Goal: Find specific page/section: Find specific page/section

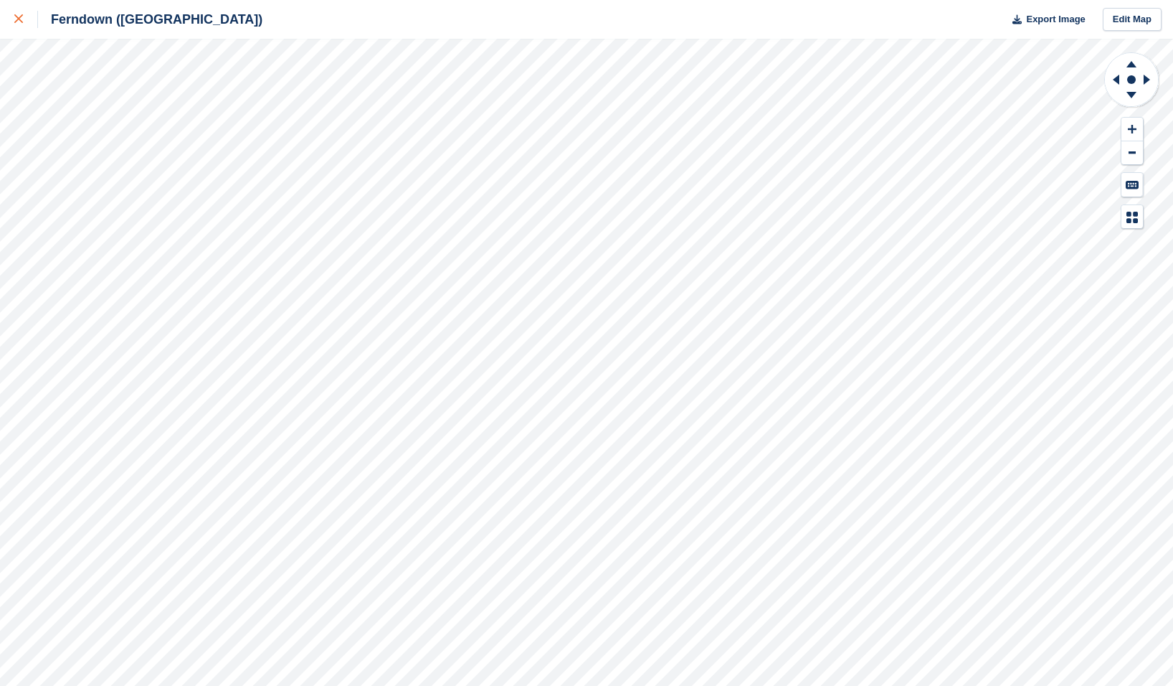
click at [19, 26] on div at bounding box center [26, 19] width 24 height 17
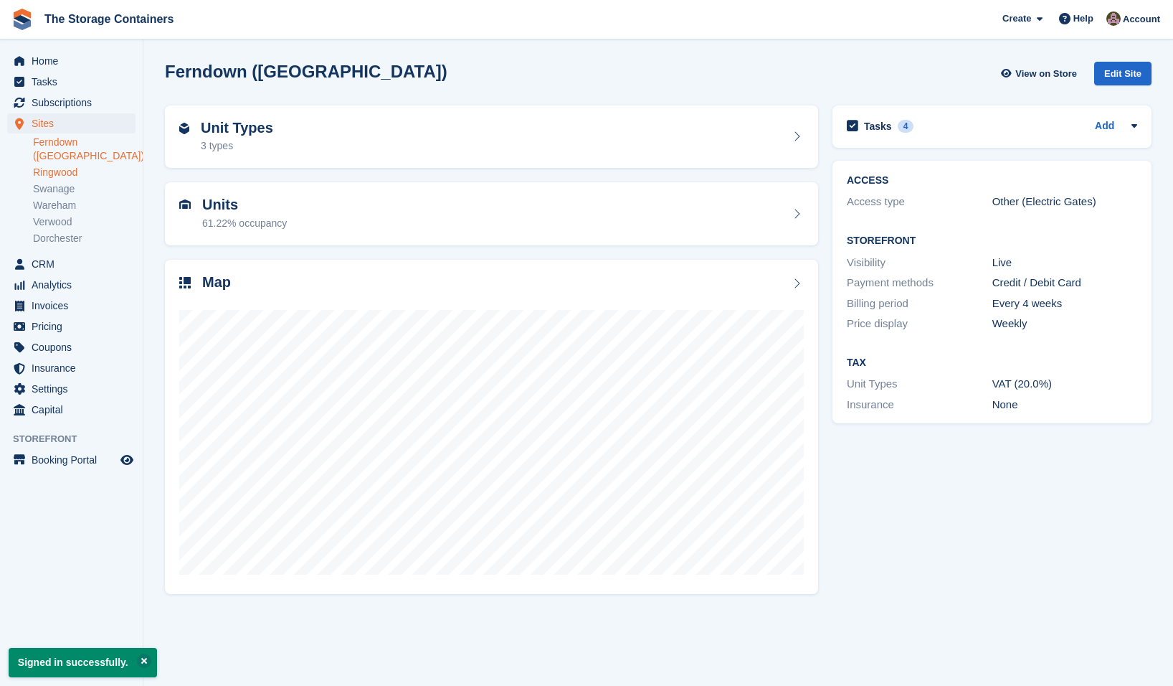
click at [65, 166] on link "Ringwood" at bounding box center [84, 173] width 103 height 14
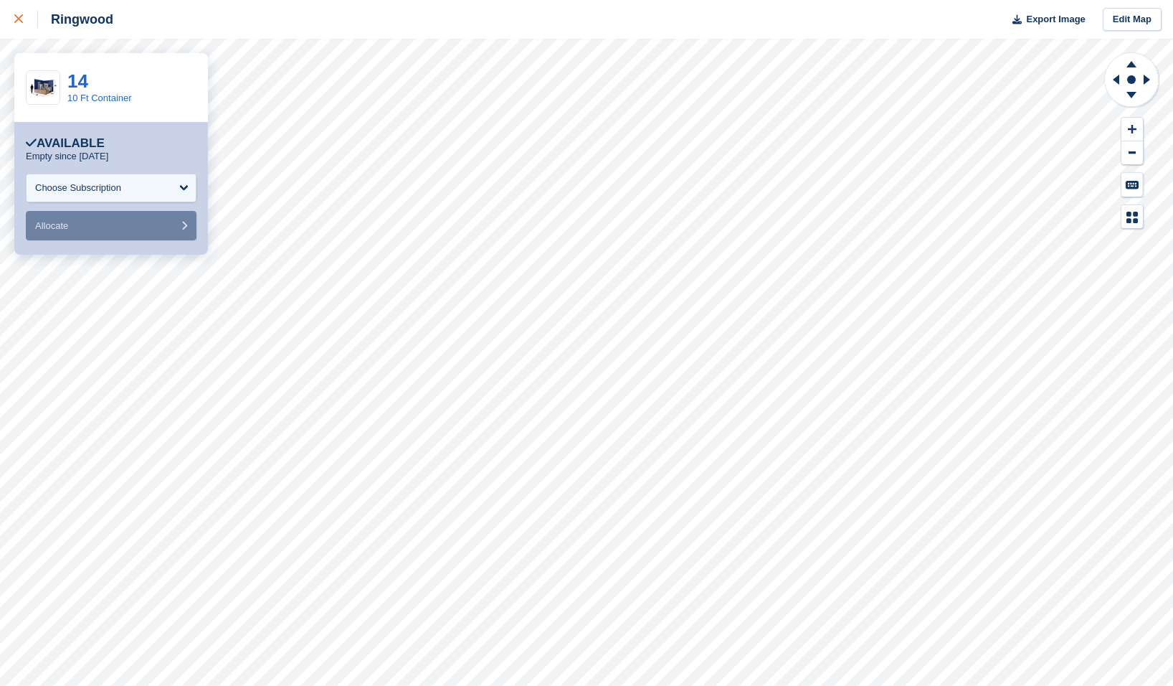
click at [19, 19] on icon at bounding box center [18, 18] width 9 height 9
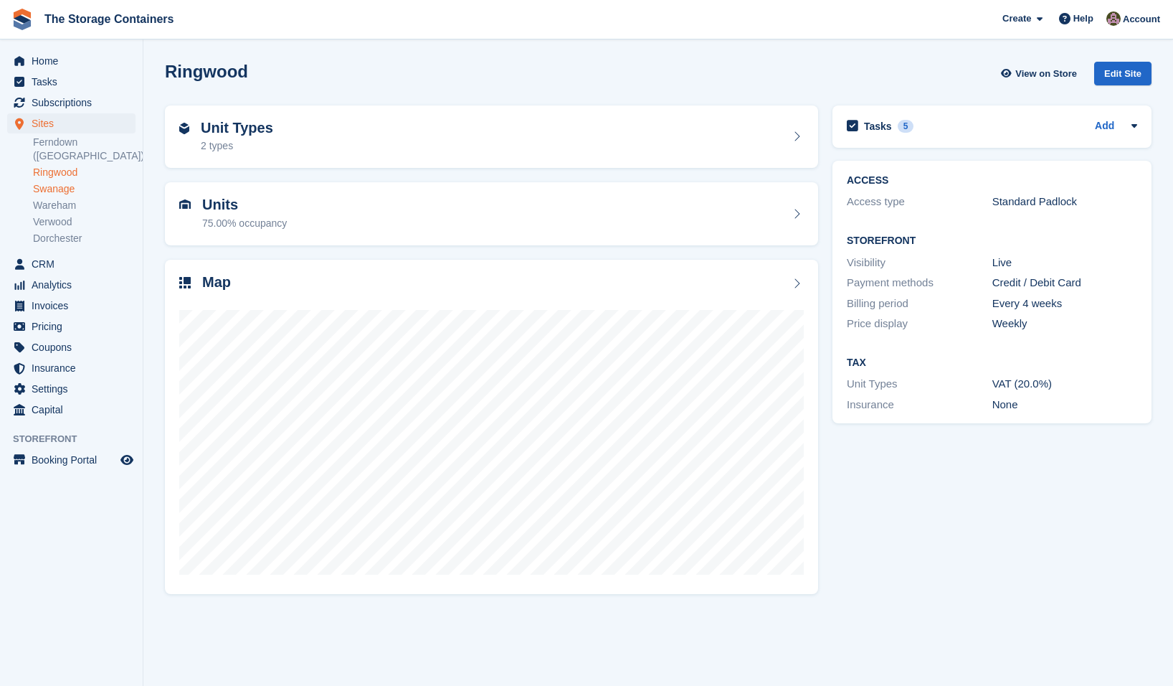
click at [73, 182] on link "Swanage" at bounding box center [84, 189] width 103 height 14
click at [64, 199] on link "Wareham" at bounding box center [84, 206] width 103 height 14
click at [57, 215] on link "Verwood" at bounding box center [84, 222] width 103 height 14
click at [69, 232] on link "Dorchester" at bounding box center [84, 239] width 103 height 14
click at [62, 215] on link "Verwood" at bounding box center [84, 222] width 103 height 14
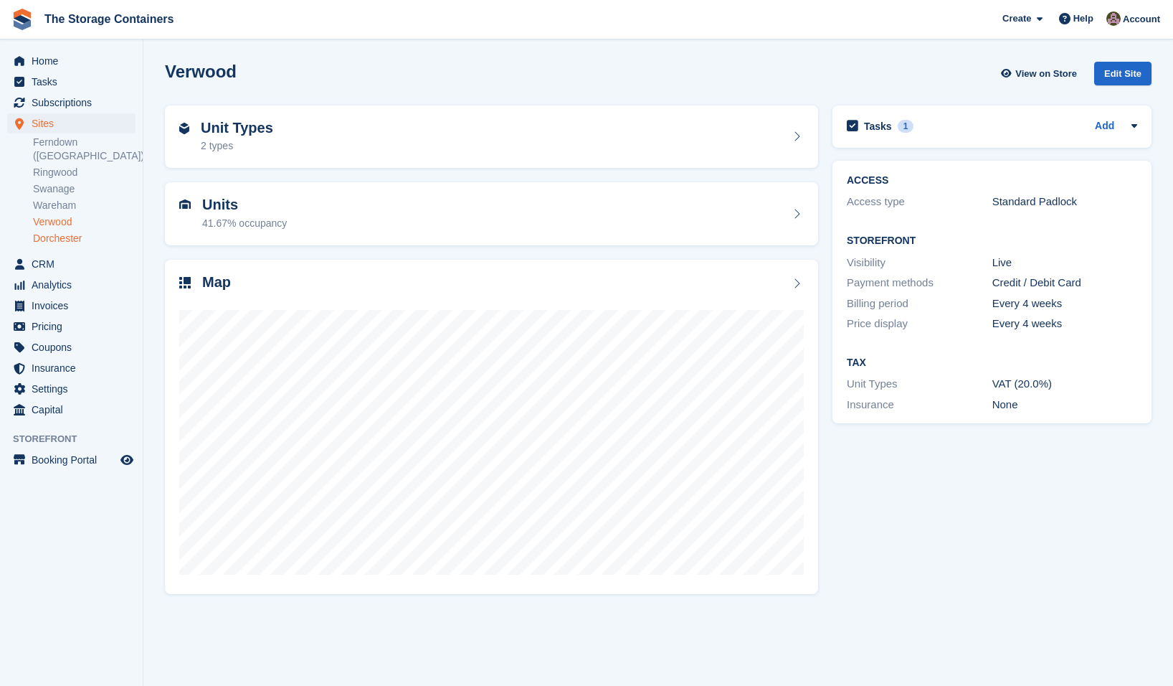
click at [62, 232] on link "Dorchester" at bounding box center [84, 239] width 103 height 14
click at [62, 141] on link "Ferndown ([GEOGRAPHIC_DATA])" at bounding box center [84, 149] width 103 height 27
click at [70, 166] on link "Ringwood" at bounding box center [84, 173] width 103 height 14
click at [70, 148] on link "Ferndown ([GEOGRAPHIC_DATA])" at bounding box center [84, 149] width 103 height 27
click at [58, 199] on link "Wareham" at bounding box center [84, 206] width 103 height 14
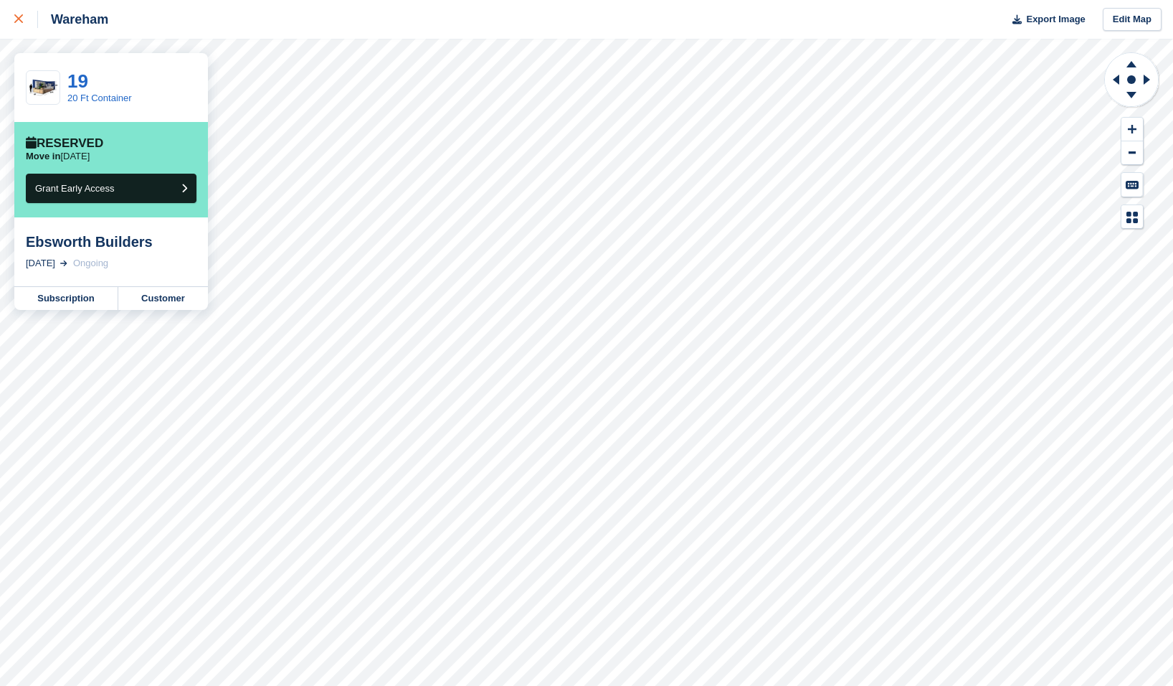
click at [22, 23] on icon at bounding box center [18, 18] width 9 height 9
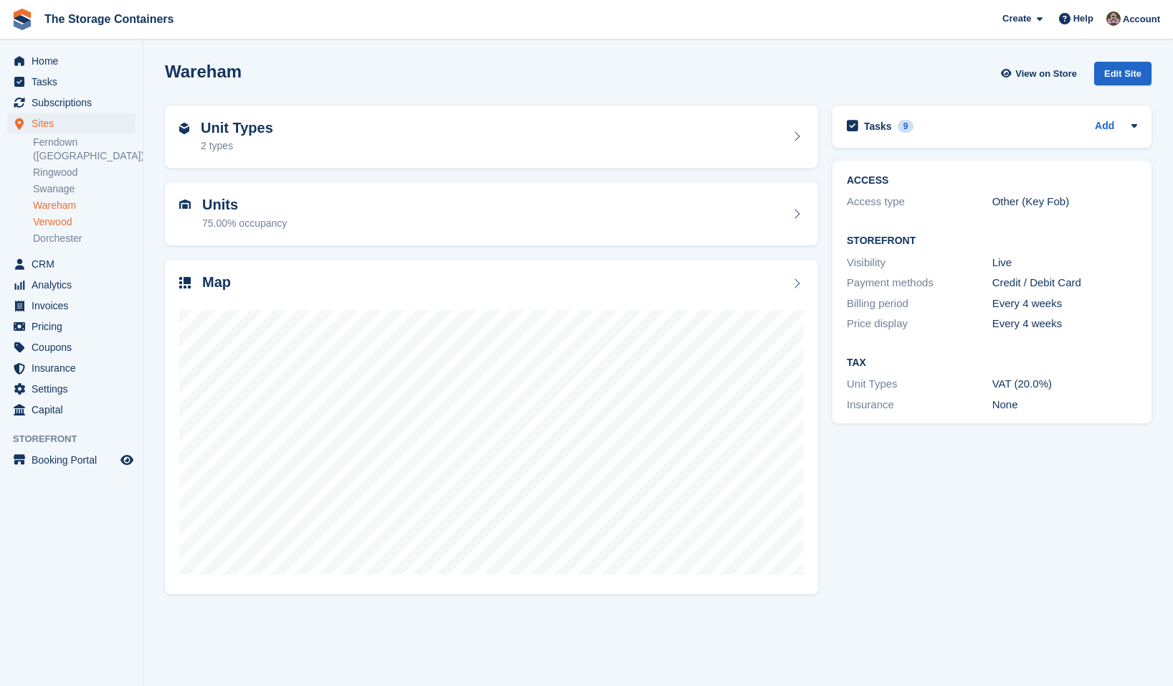
click at [57, 215] on link "Verwood" at bounding box center [84, 222] width 103 height 14
click at [57, 182] on link "Swanage" at bounding box center [84, 189] width 103 height 14
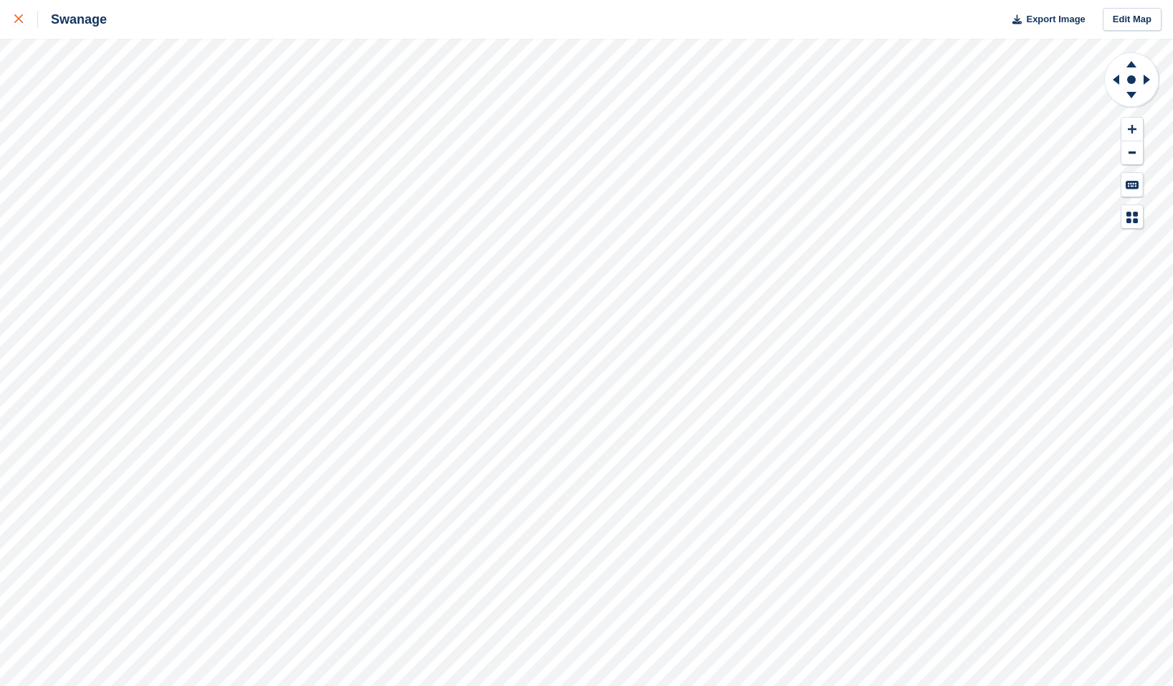
click at [16, 18] on icon at bounding box center [18, 18] width 9 height 9
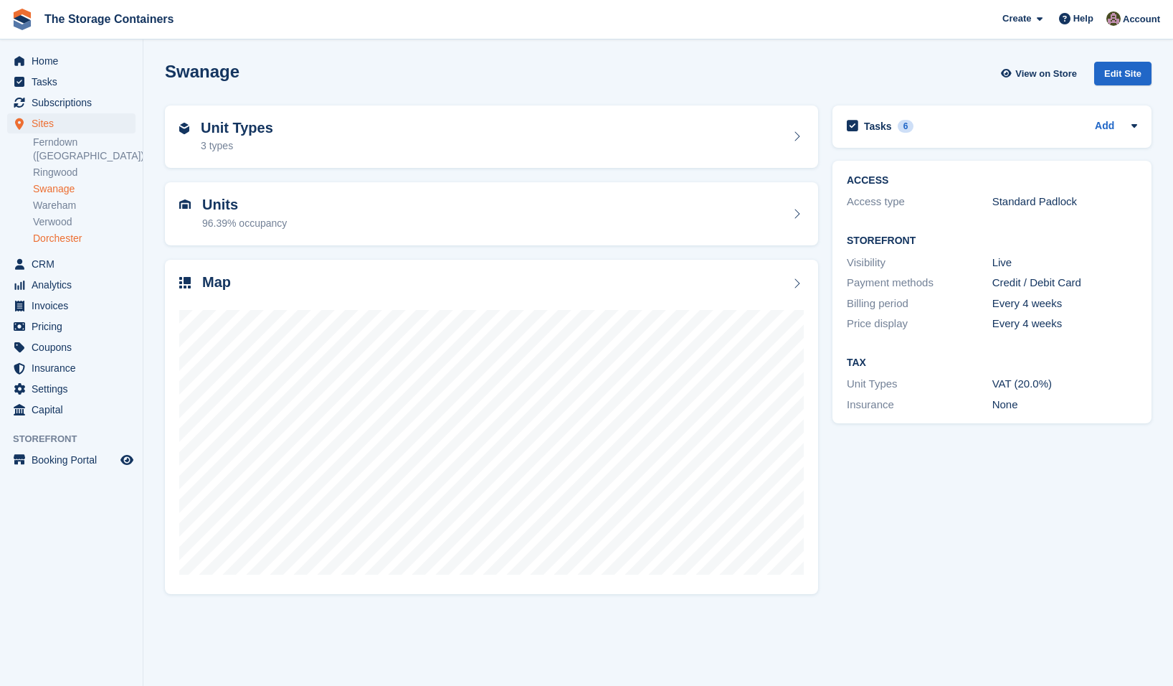
click at [58, 232] on link "Dorchester" at bounding box center [84, 239] width 103 height 14
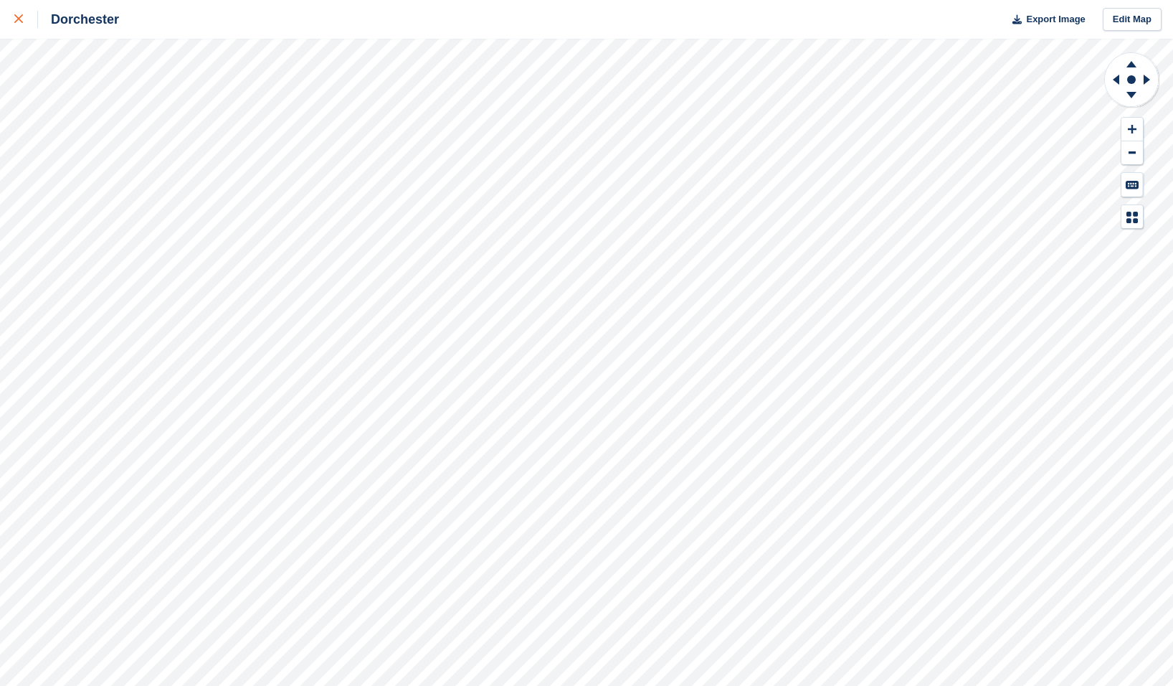
click at [23, 22] on div at bounding box center [26, 19] width 24 height 17
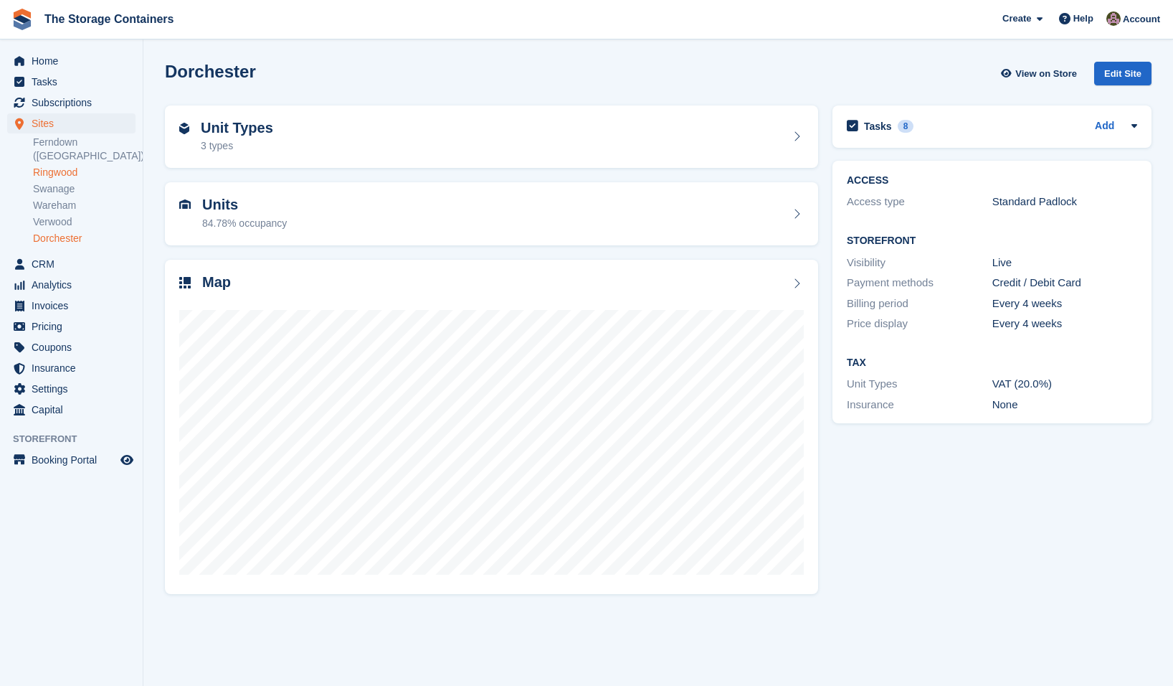
click at [49, 166] on link "Ringwood" at bounding box center [84, 173] width 103 height 14
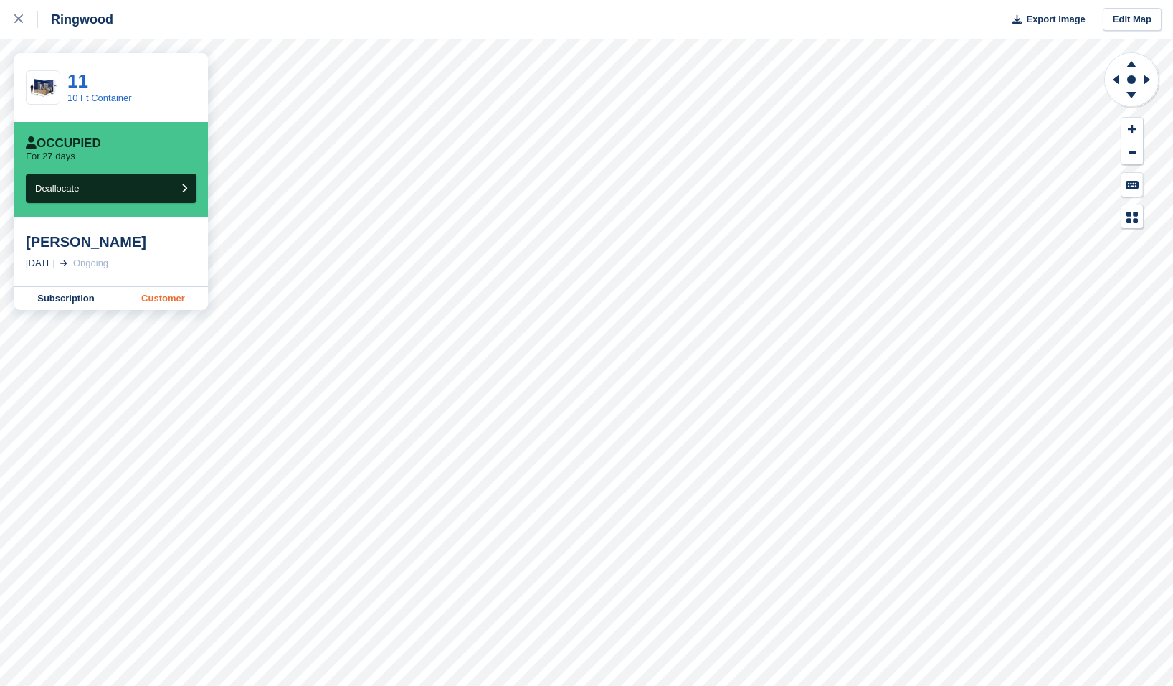
click at [174, 302] on link "Customer" at bounding box center [163, 298] width 90 height 23
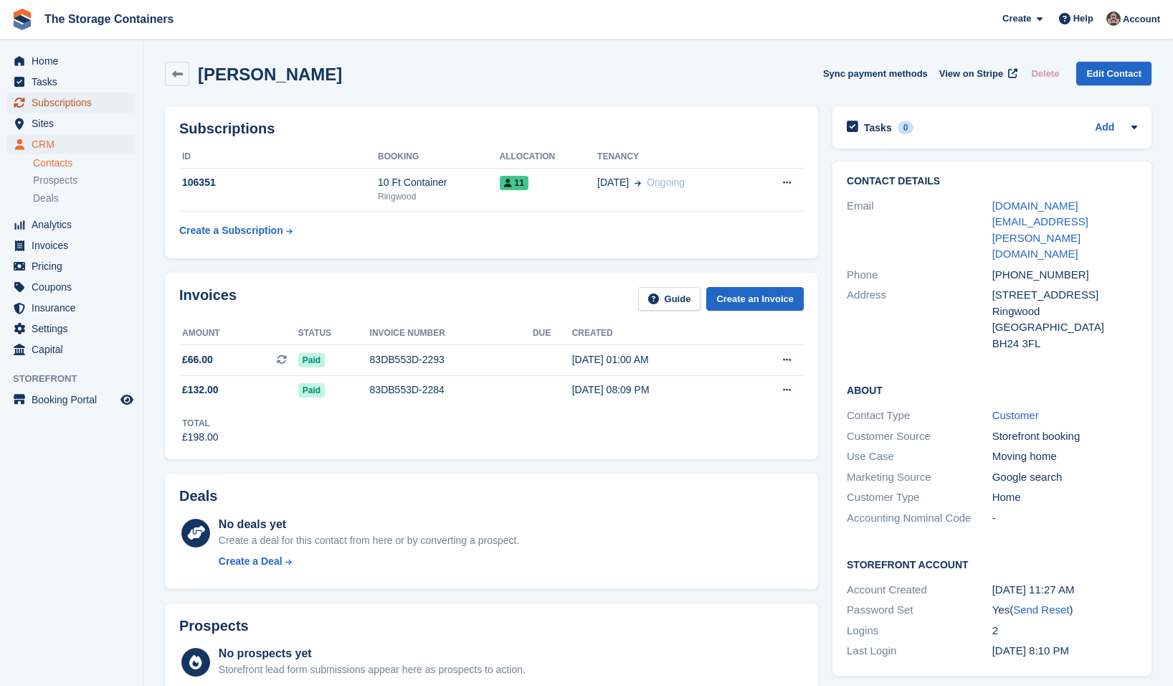
click at [50, 102] on span "Subscriptions" at bounding box center [75, 103] width 86 height 20
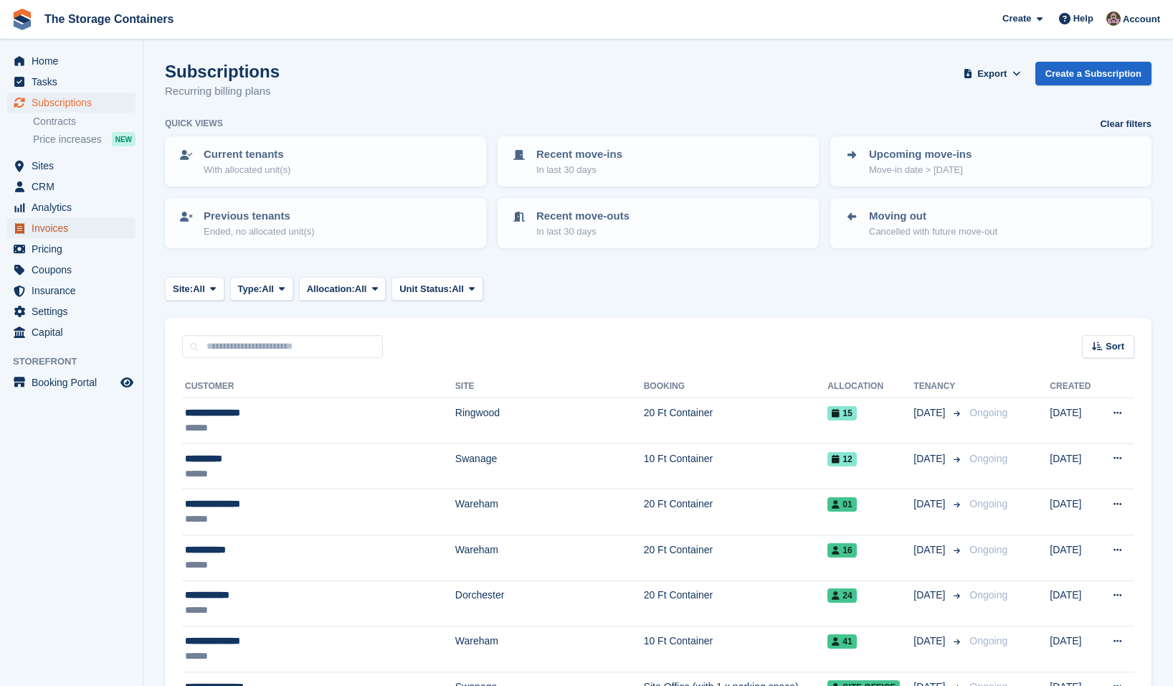
click at [60, 225] on span "Invoices" at bounding box center [75, 228] width 86 height 20
